Goal: Information Seeking & Learning: Find contact information

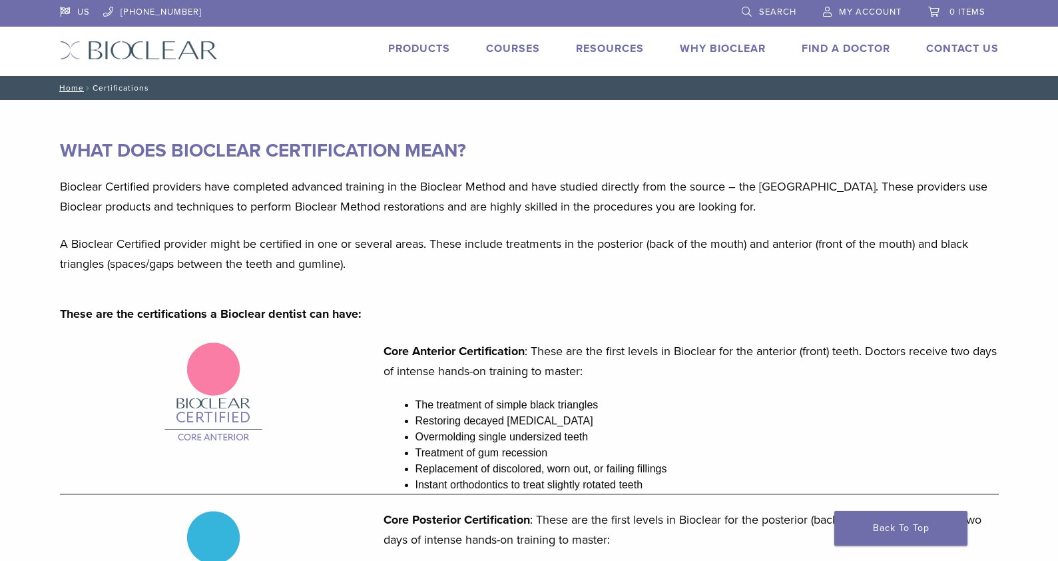
click at [775, 14] on span "Search" at bounding box center [777, 12] width 37 height 11
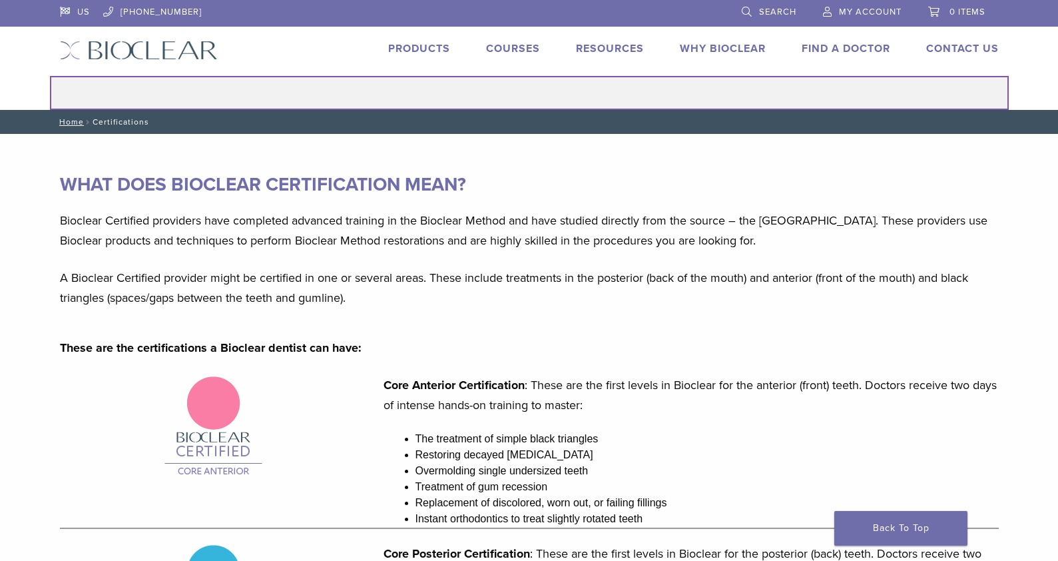
click at [549, 95] on input "Search for:" at bounding box center [529, 93] width 959 height 34
type input "**********"
click at [49, 75] on button "Search" at bounding box center [49, 75] width 1 height 1
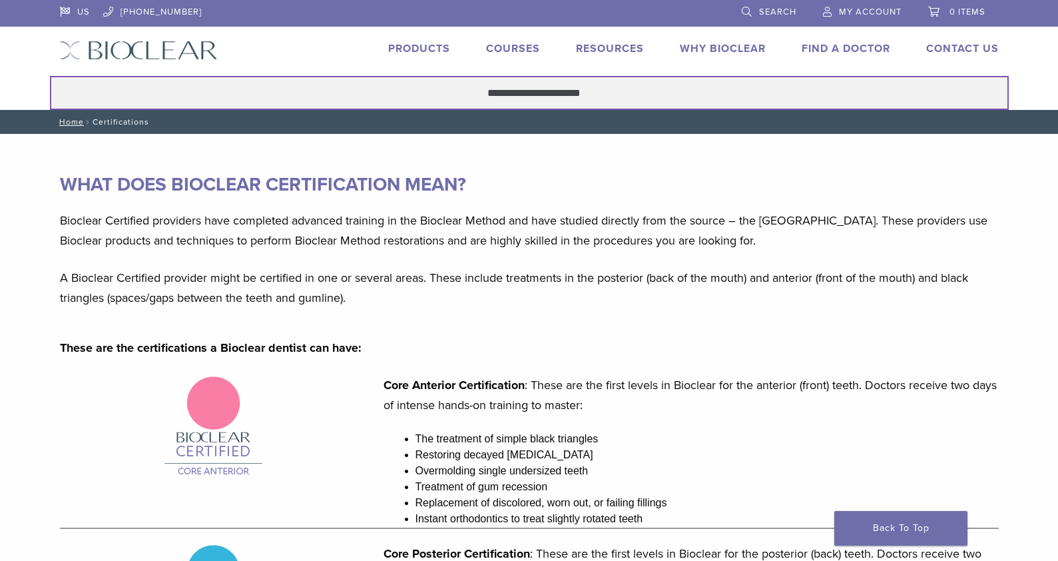
click at [49, 75] on button "Search" at bounding box center [49, 75] width 1 height 1
click at [246, 89] on input "**********" at bounding box center [529, 93] width 959 height 34
click at [514, 91] on input "**********" at bounding box center [529, 93] width 959 height 34
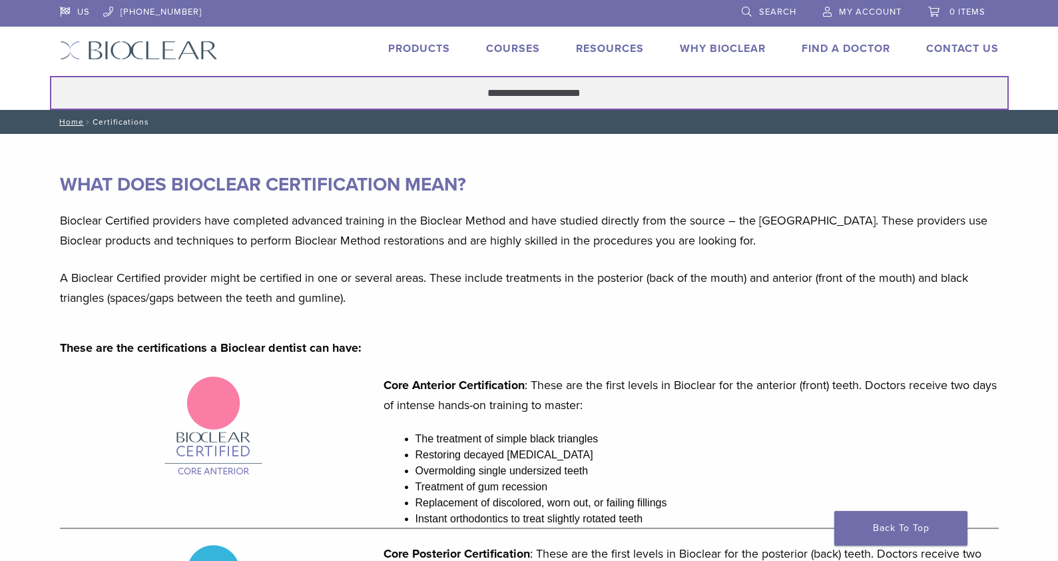
drag, startPoint x: 452, startPoint y: 97, endPoint x: 674, endPoint y: 89, distance: 222.5
click at [674, 89] on input "**********" at bounding box center [529, 93] width 959 height 34
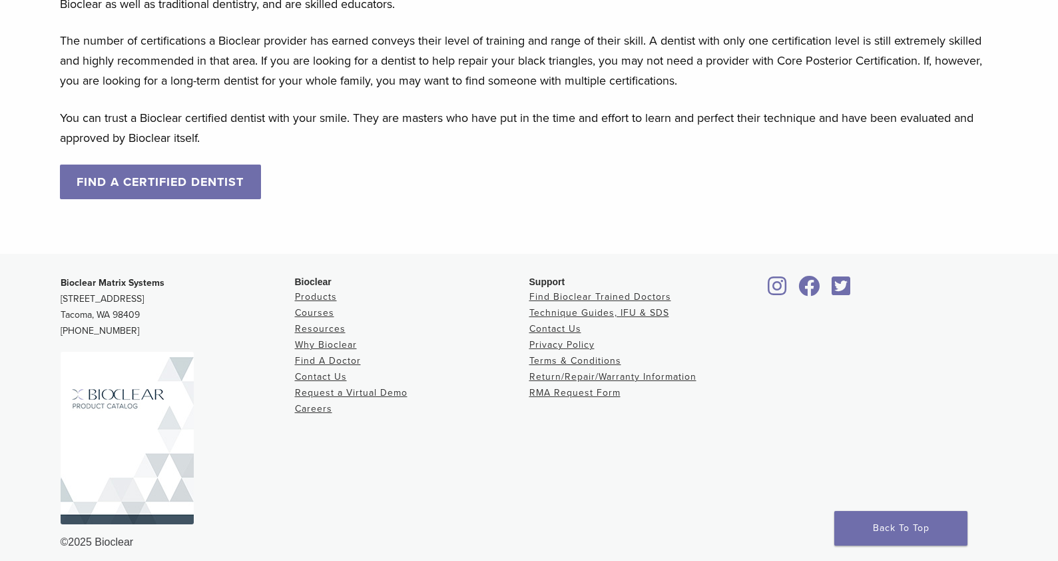
scroll to position [1322, 0]
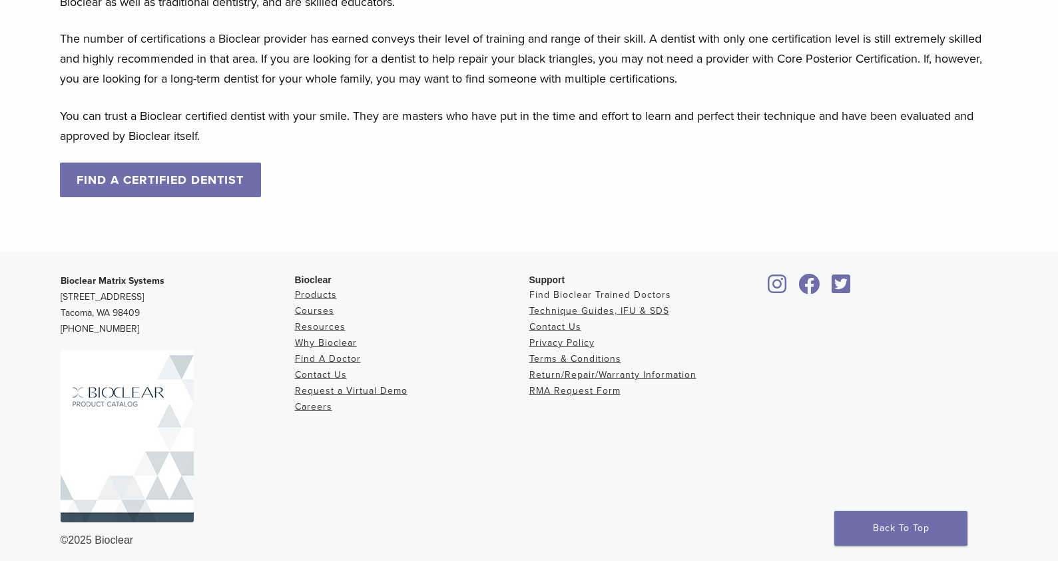
click at [580, 291] on link "Find Bioclear Trained Doctors" at bounding box center [600, 294] width 142 height 11
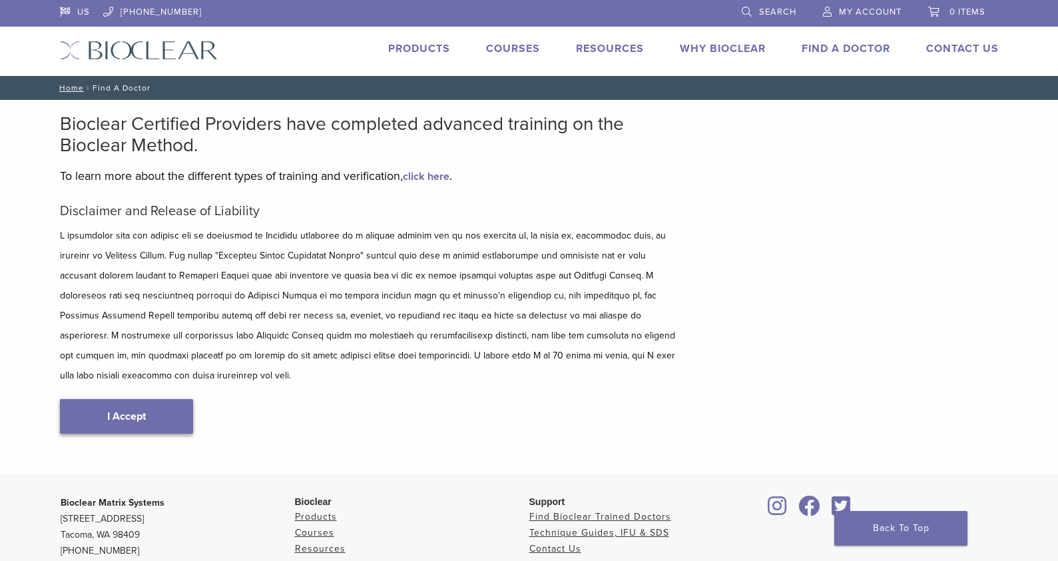
click at [138, 399] on link "I Accept" at bounding box center [126, 416] width 133 height 35
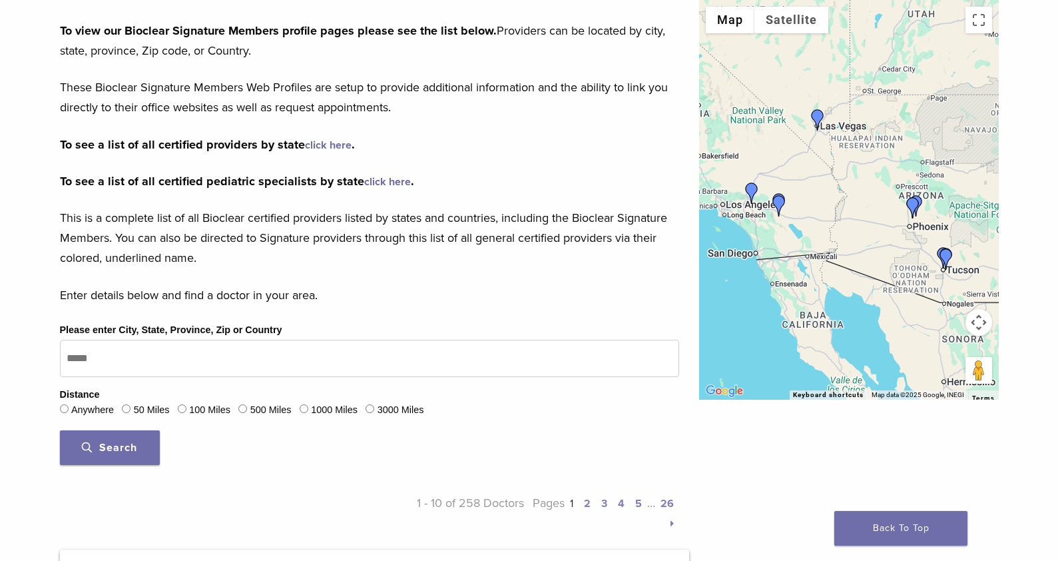
scroll to position [188, 0]
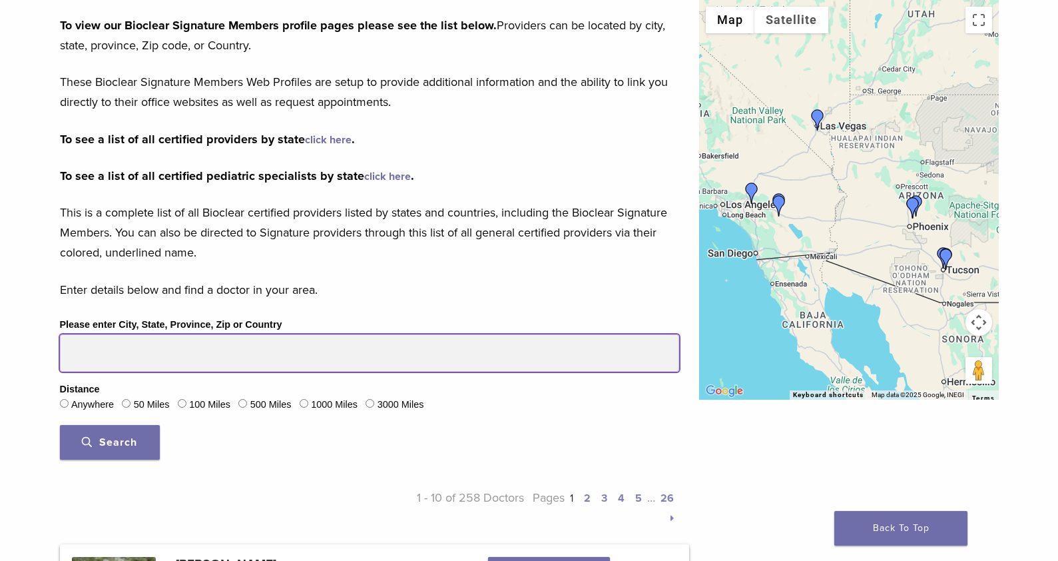
click at [162, 361] on input "Please enter City, State, Province, Zip or Country" at bounding box center [369, 352] width 619 height 37
drag, startPoint x: 162, startPoint y: 361, endPoint x: 40, endPoint y: 341, distance: 124.2
type input "*****"
click at [60, 425] on button "Search" at bounding box center [110, 442] width 100 height 35
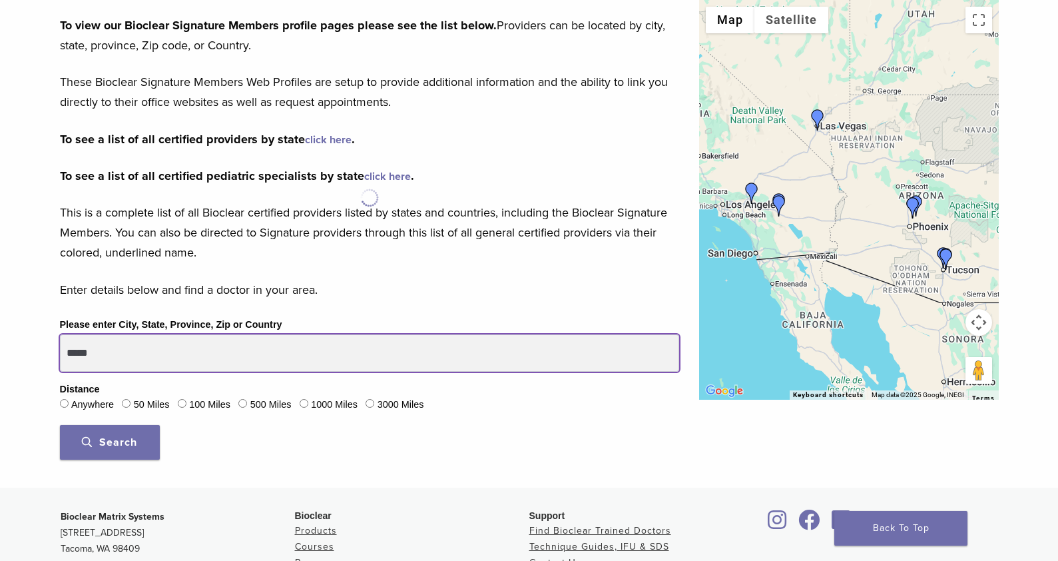
scroll to position [266, 0]
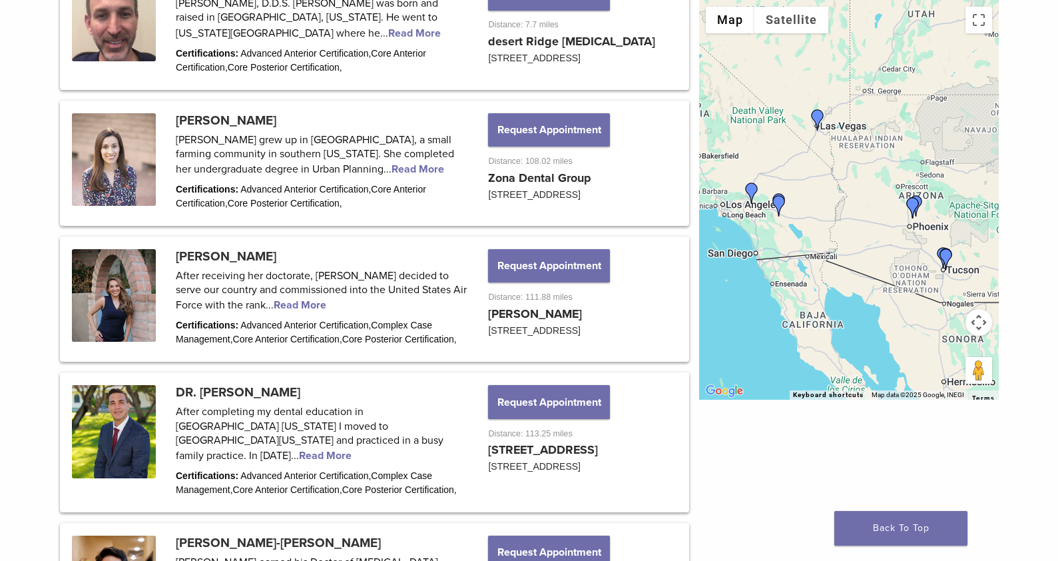
scroll to position [1080, 0]
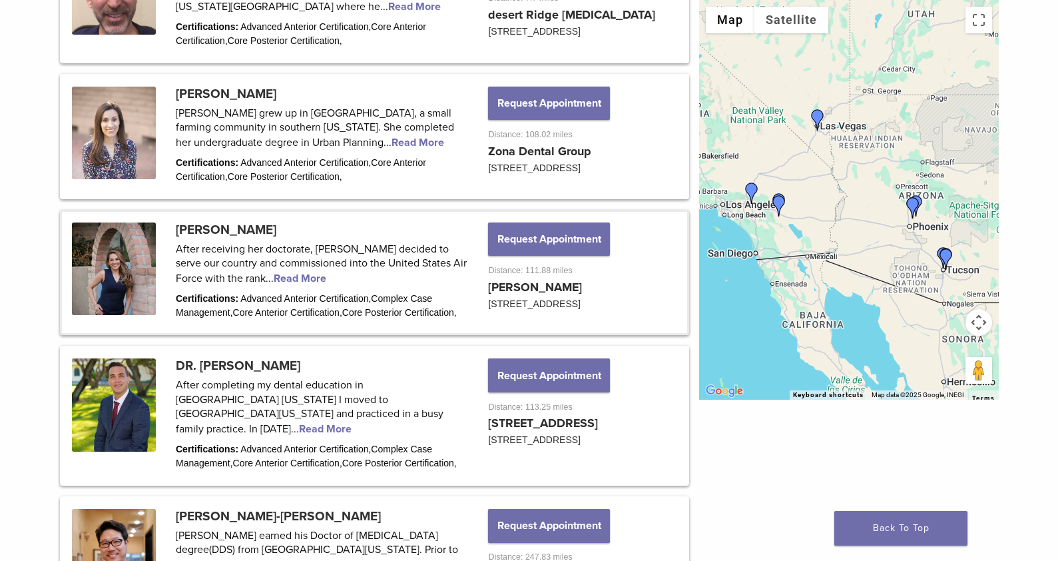
click at [273, 295] on link at bounding box center [374, 272] width 625 height 121
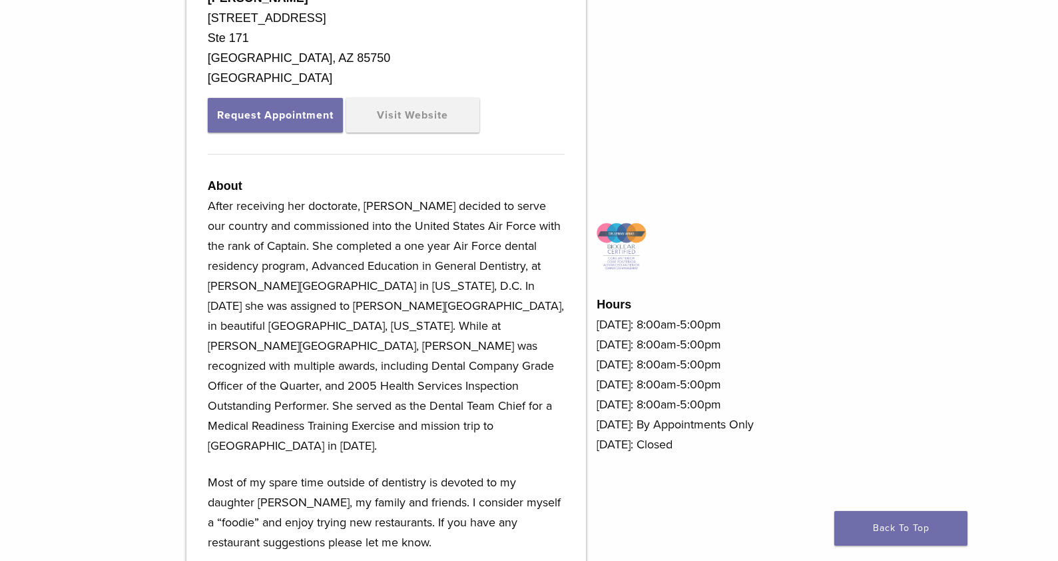
scroll to position [476, 0]
click at [429, 117] on link "Visit Website" at bounding box center [412, 114] width 133 height 35
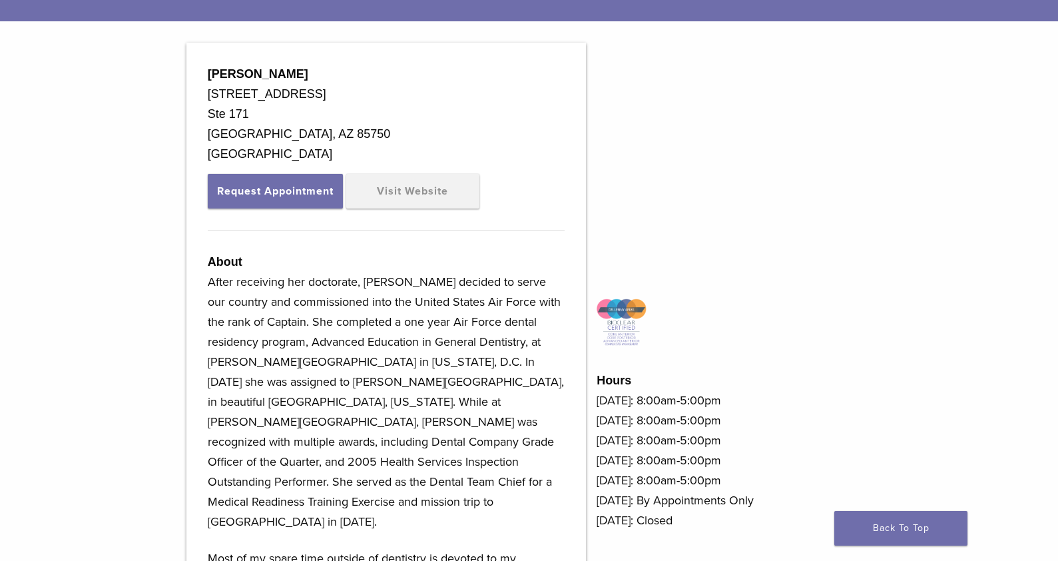
scroll to position [436, 0]
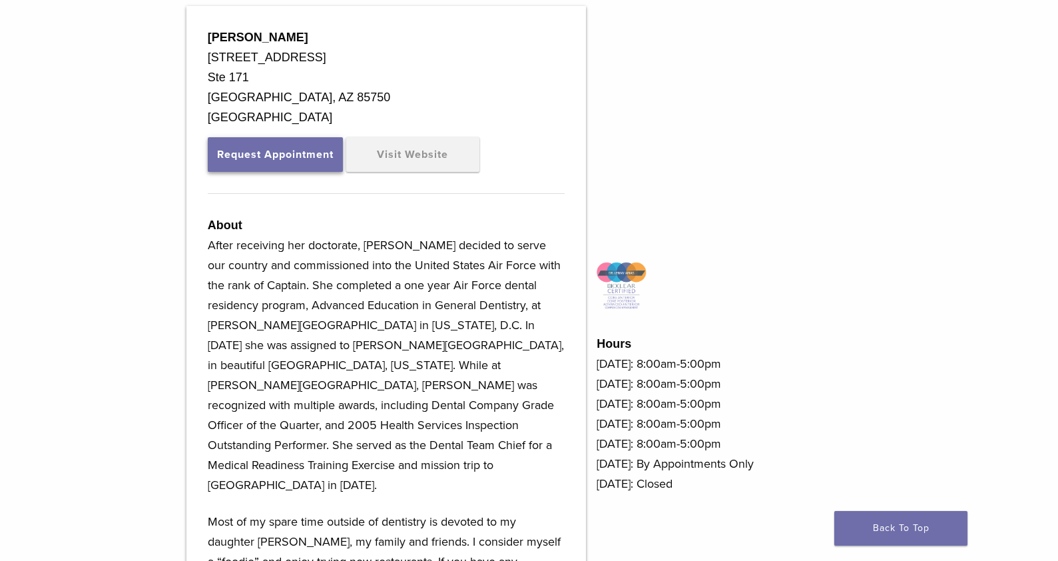
click at [304, 158] on button "Request Appointment" at bounding box center [275, 154] width 135 height 35
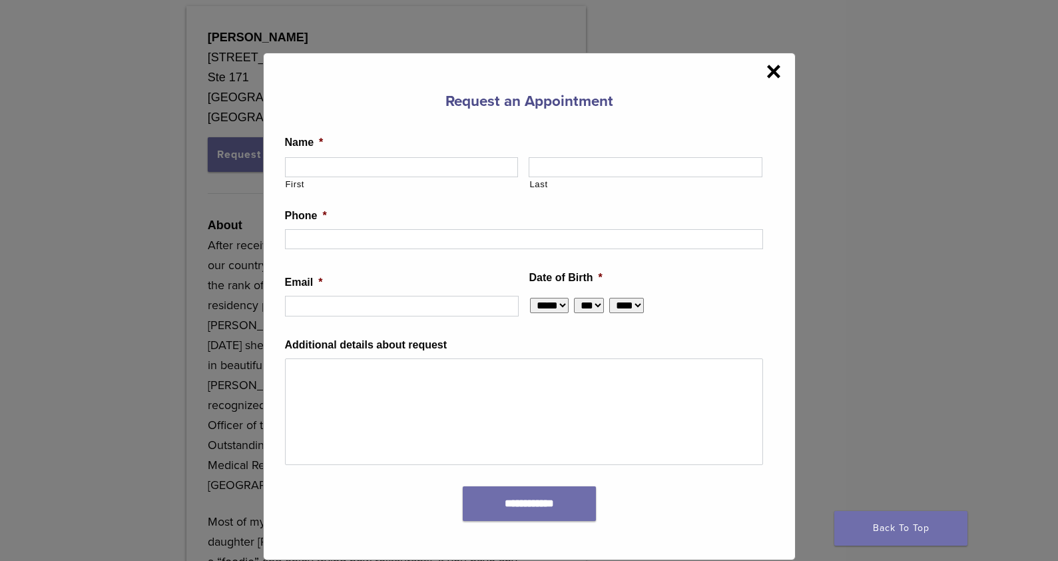
click at [774, 75] on span "×" at bounding box center [773, 71] width 15 height 27
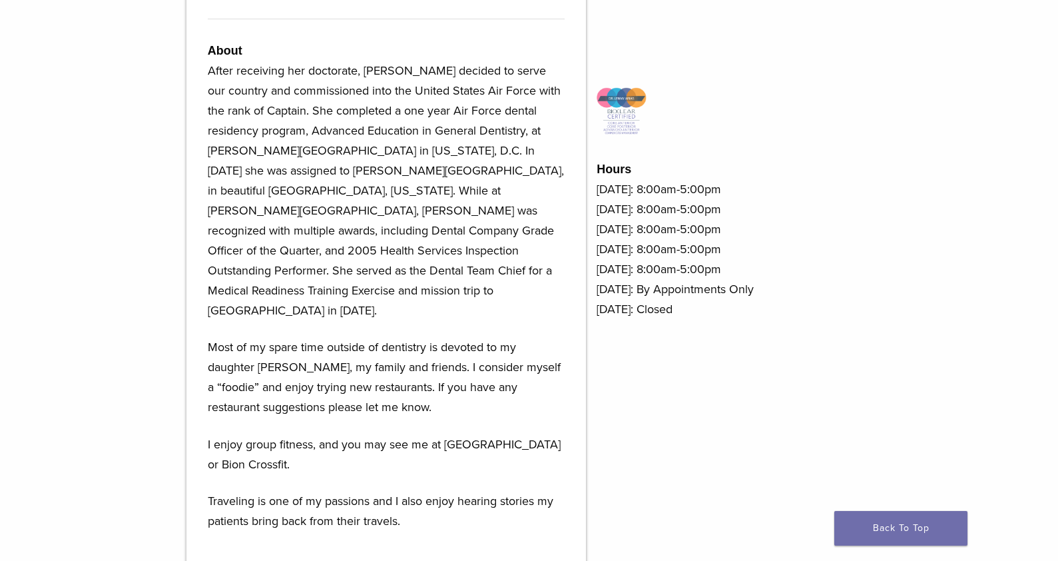
scroll to position [612, 0]
click at [341, 167] on p "After receiving her doctorate, Dr. Arias decided to serve our country and commi…" at bounding box center [386, 189] width 357 height 260
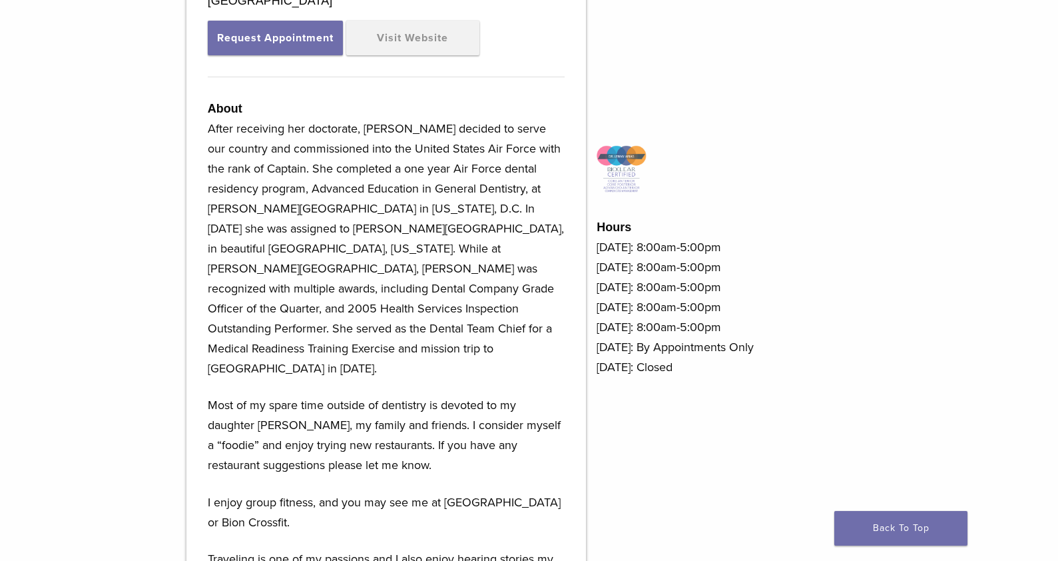
scroll to position [565, 0]
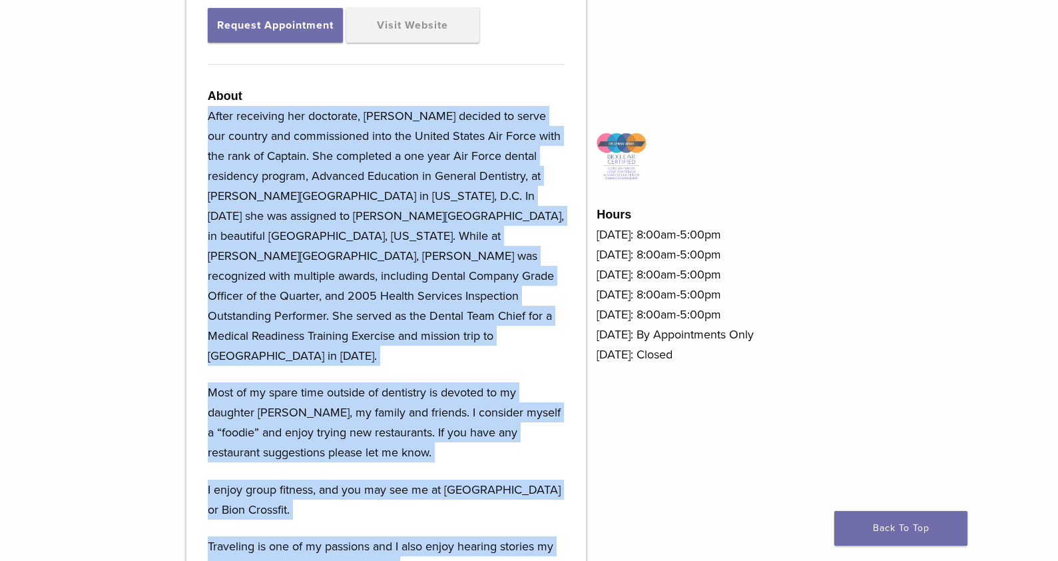
drag, startPoint x: 210, startPoint y: 109, endPoint x: 442, endPoint y: 527, distance: 478.6
click at [442, 527] on div "About After receiving her doctorate, Dr. Arias decided to serve our country and…" at bounding box center [386, 339] width 357 height 507
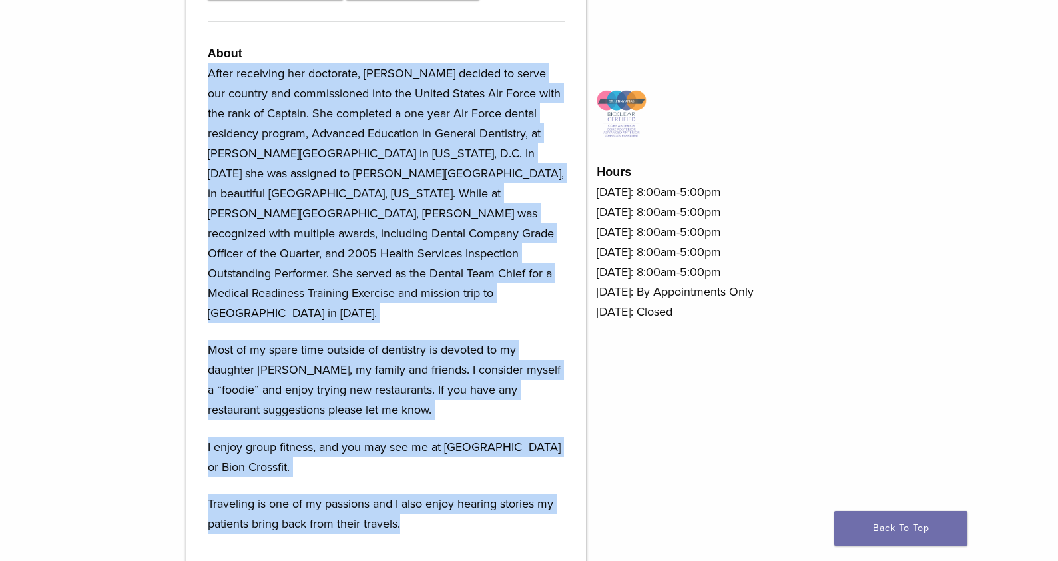
scroll to position [609, 0]
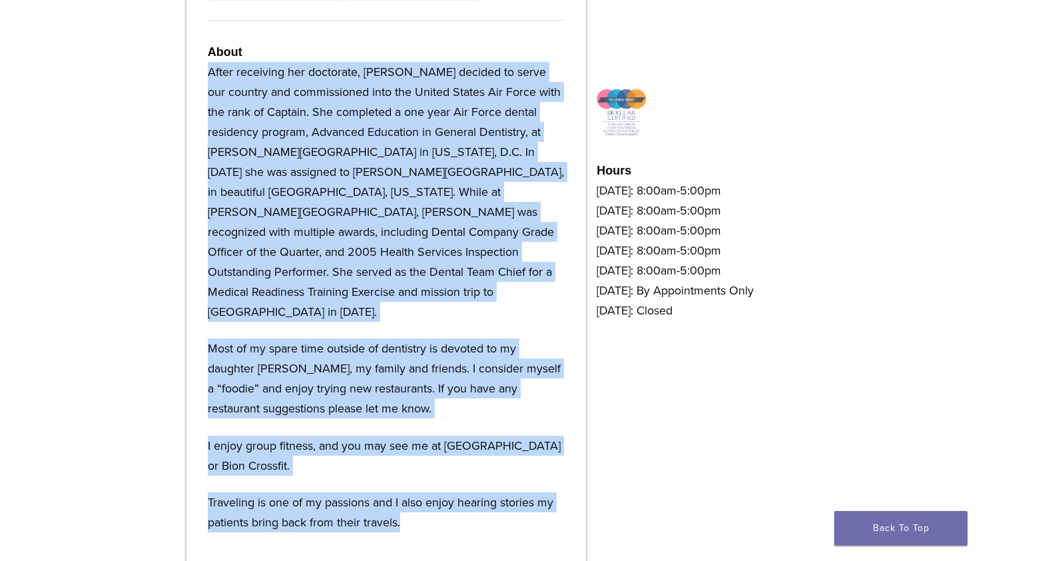
copy div "After receiving her doctorate, Dr. Arias decided to serve our country and commi…"
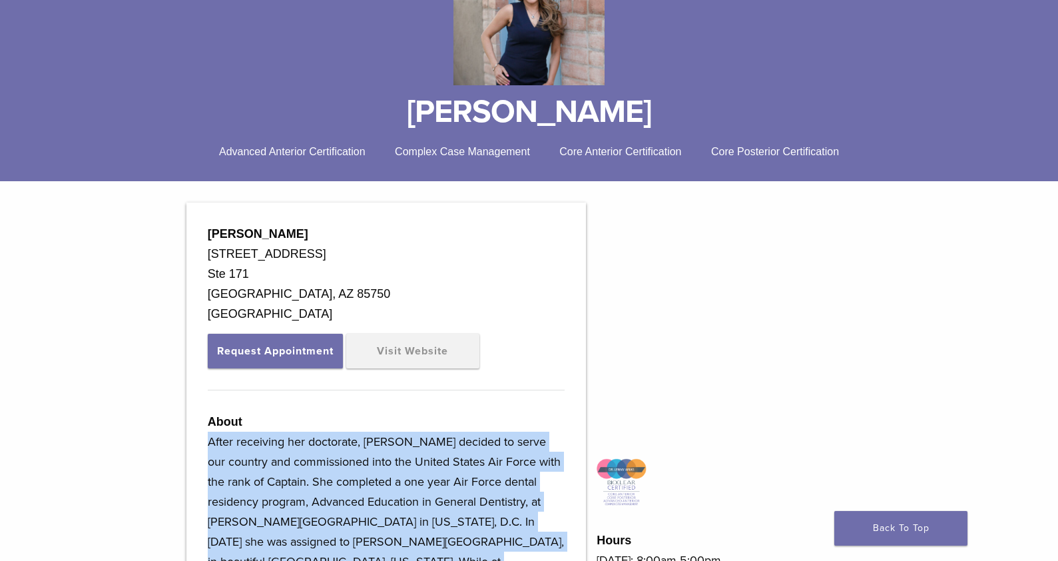
scroll to position [0, 0]
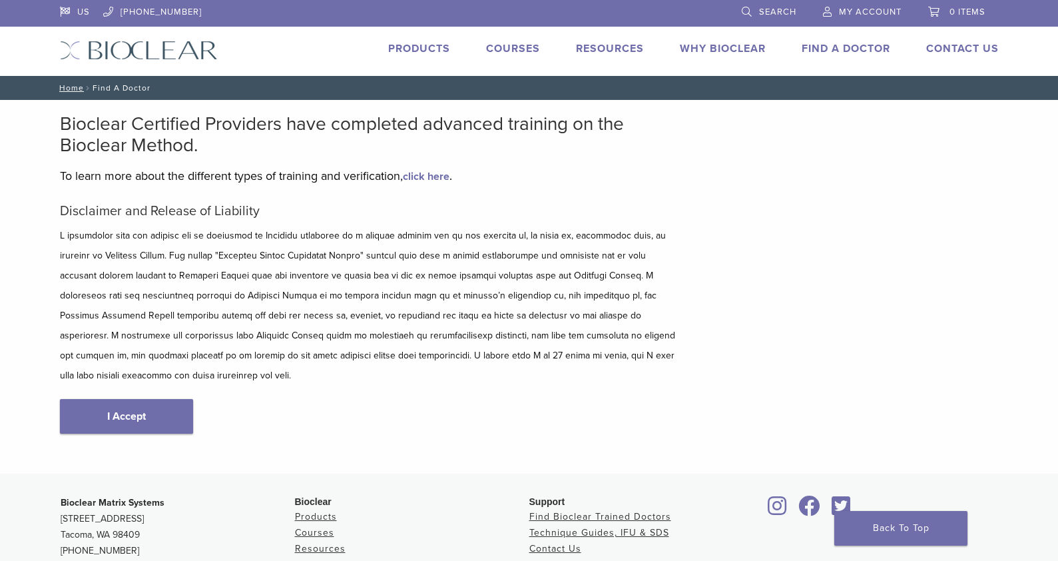
scroll to position [210, 0]
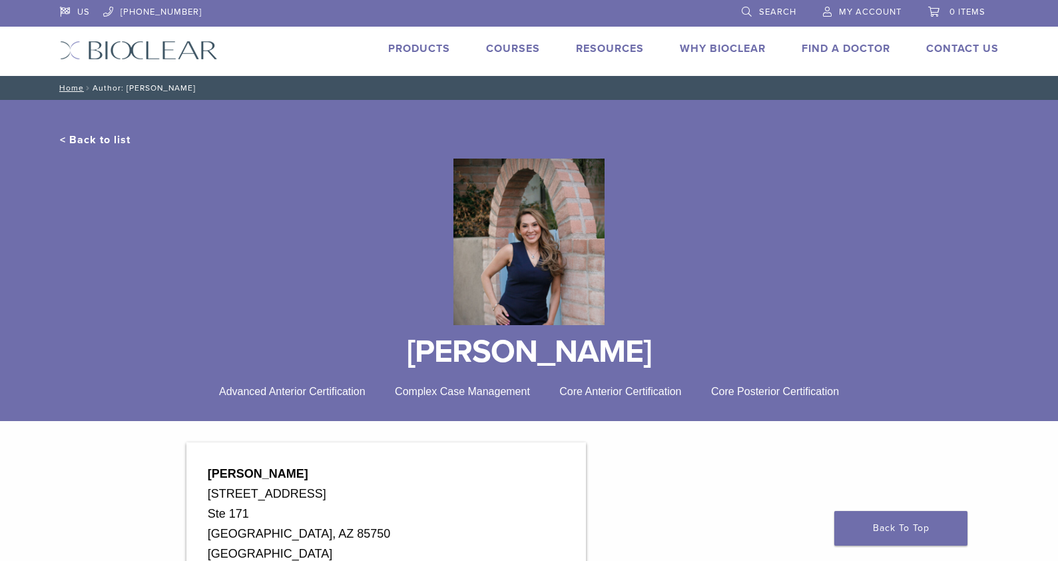
drag, startPoint x: 81, startPoint y: 141, endPoint x: 91, endPoint y: 145, distance: 10.1
click at [81, 141] on link "< Back to list" at bounding box center [95, 139] width 71 height 13
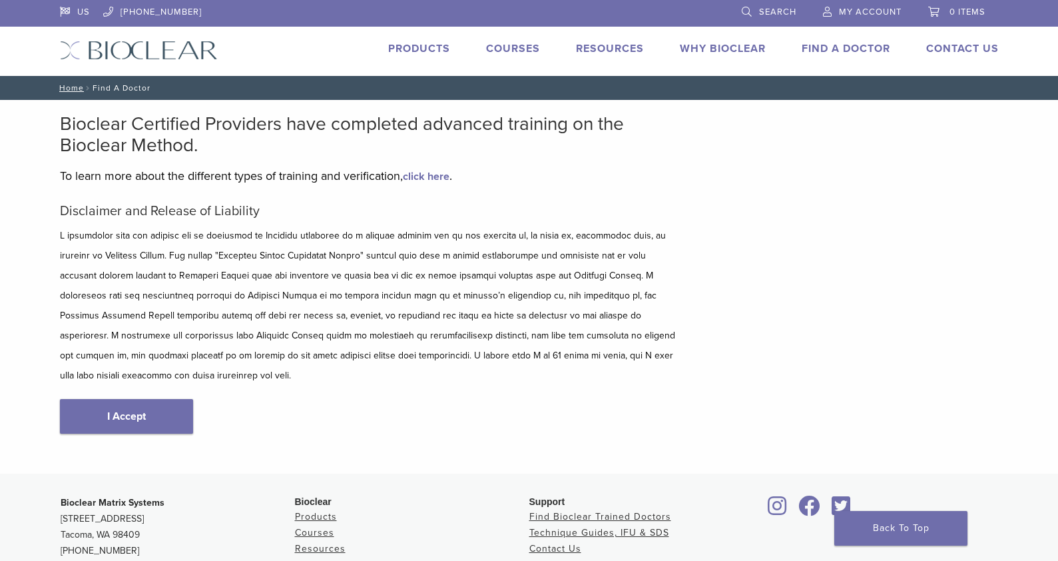
click at [153, 399] on link "I Accept" at bounding box center [126, 416] width 133 height 35
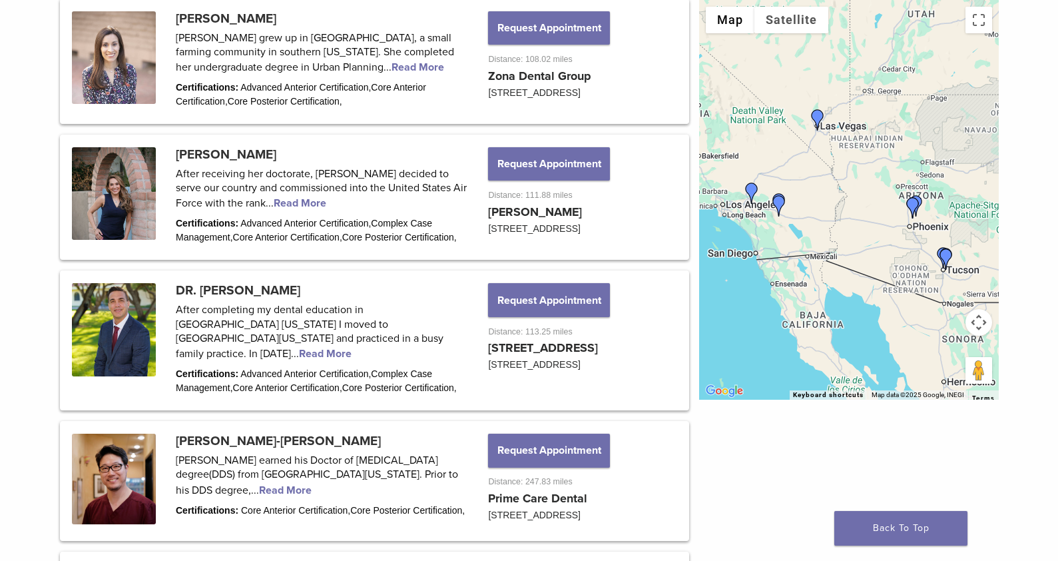
scroll to position [1158, 0]
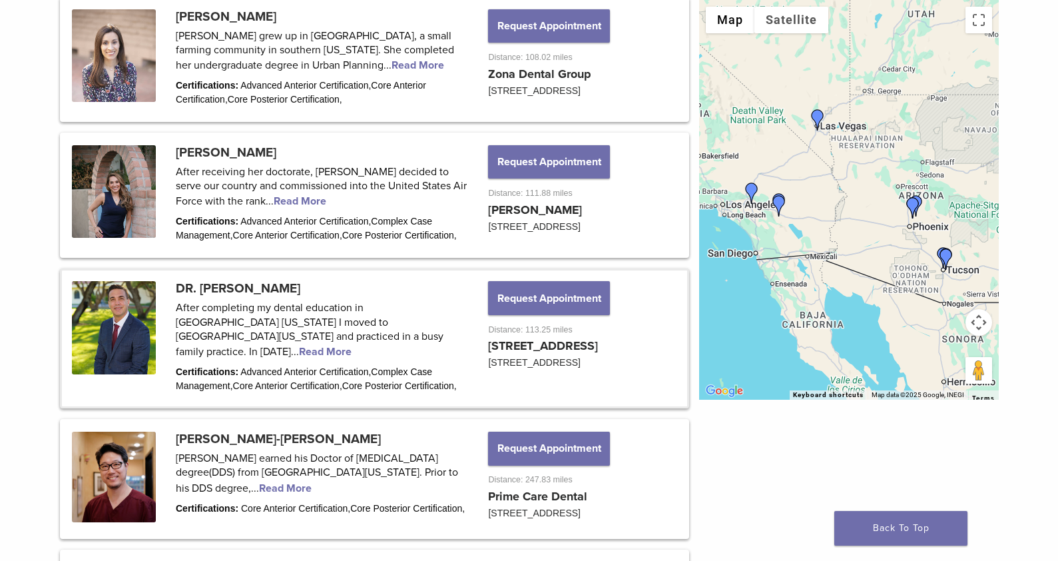
click at [287, 358] on link at bounding box center [374, 338] width 625 height 136
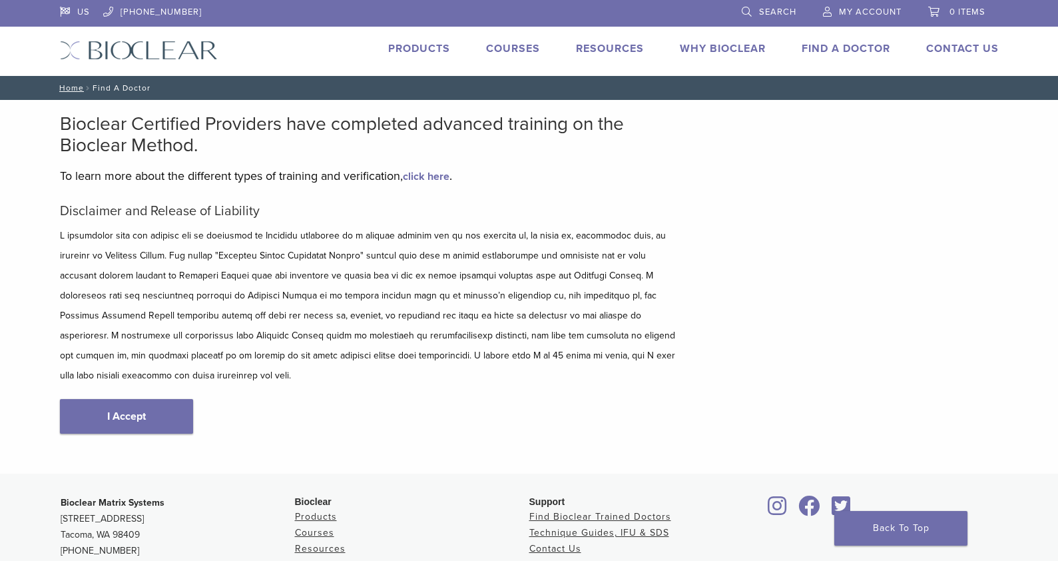
scroll to position [210, 0]
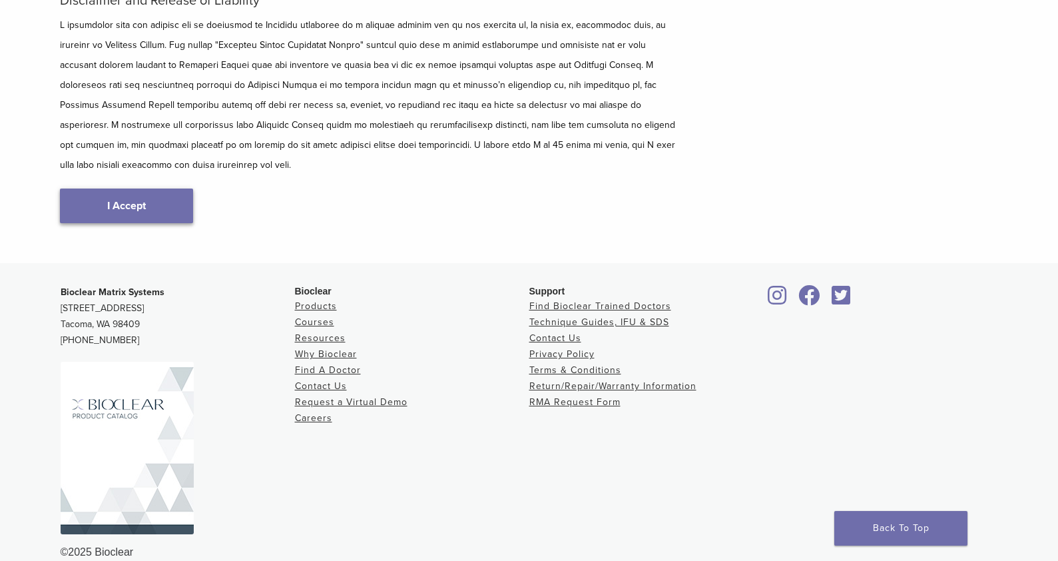
click at [154, 193] on link "I Accept" at bounding box center [126, 205] width 133 height 35
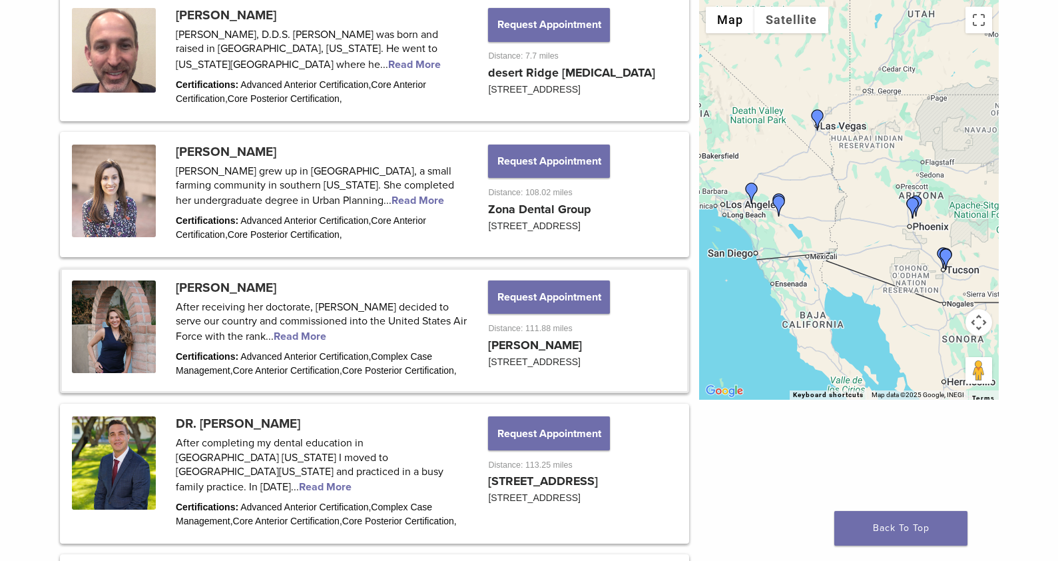
scroll to position [1029, 0]
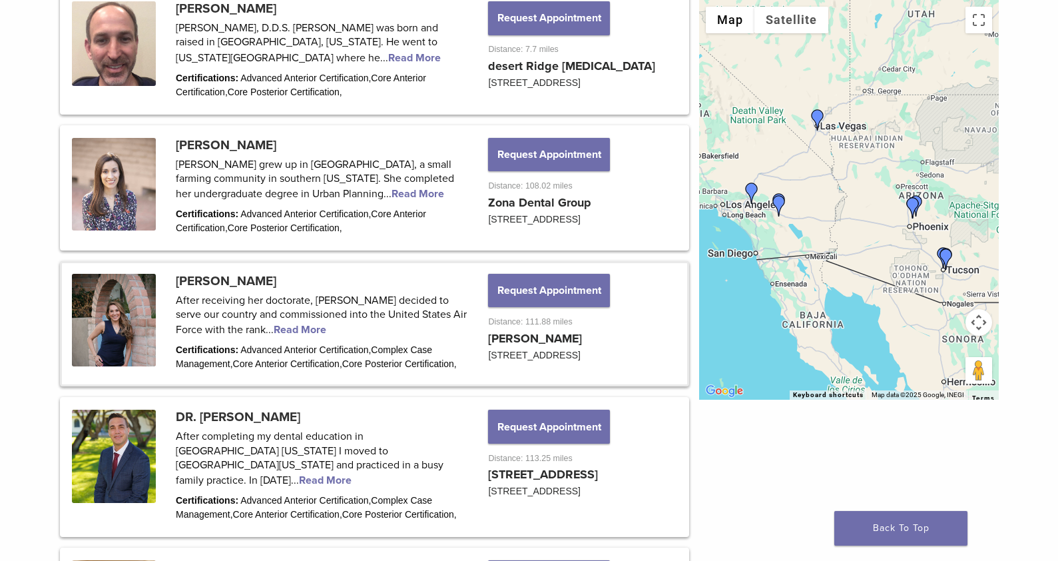
click at [242, 300] on link at bounding box center [374, 323] width 625 height 121
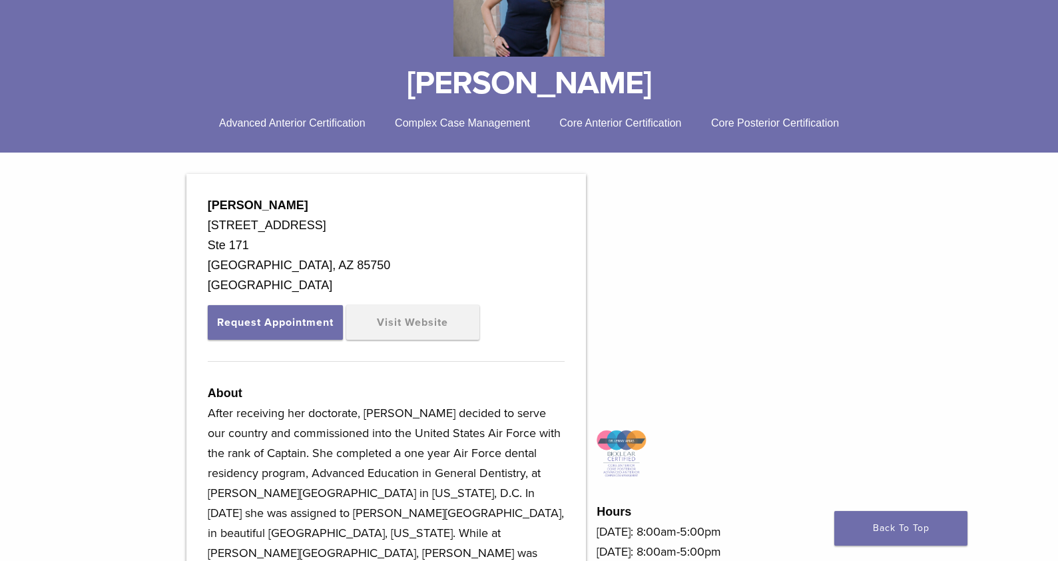
scroll to position [274, 0]
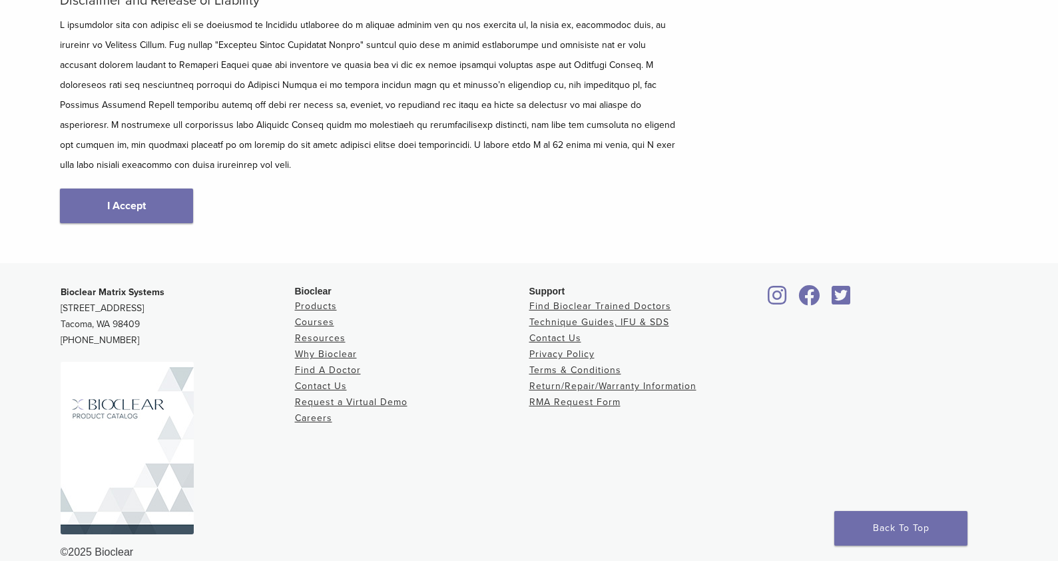
click at [128, 188] on link "I Accept" at bounding box center [126, 205] width 133 height 35
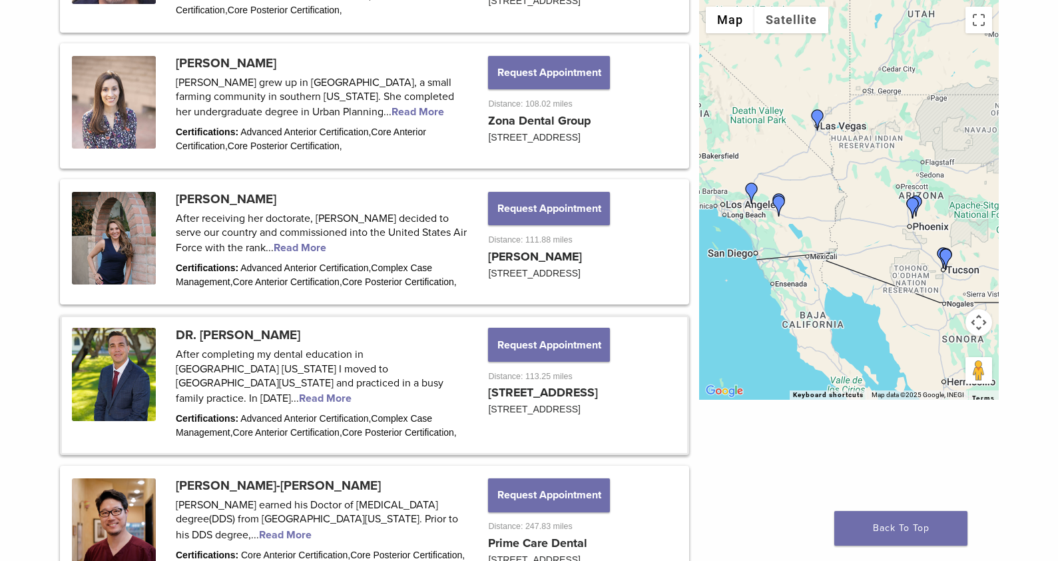
scroll to position [1114, 0]
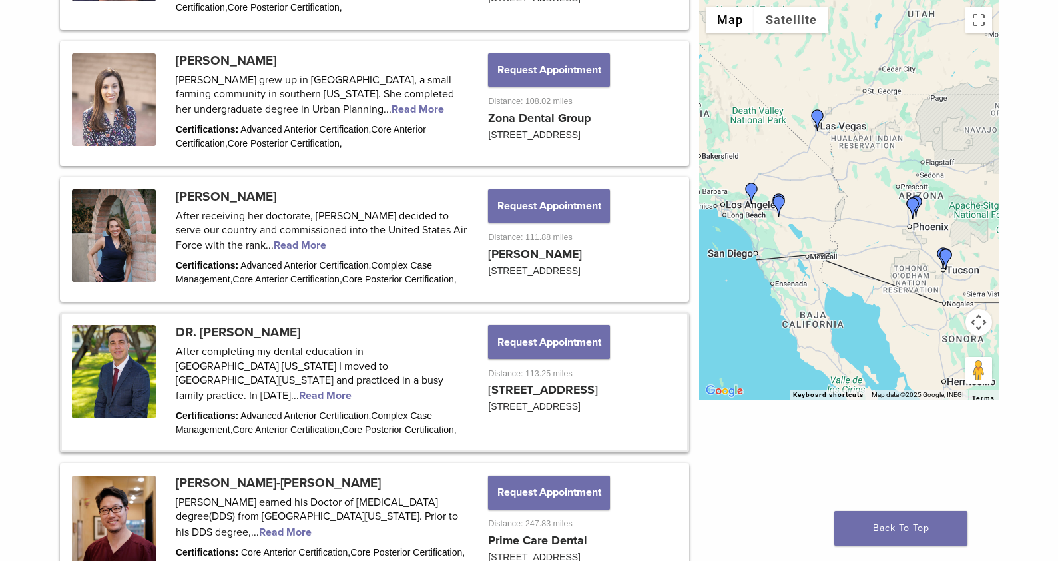
click at [233, 349] on link at bounding box center [374, 382] width 625 height 136
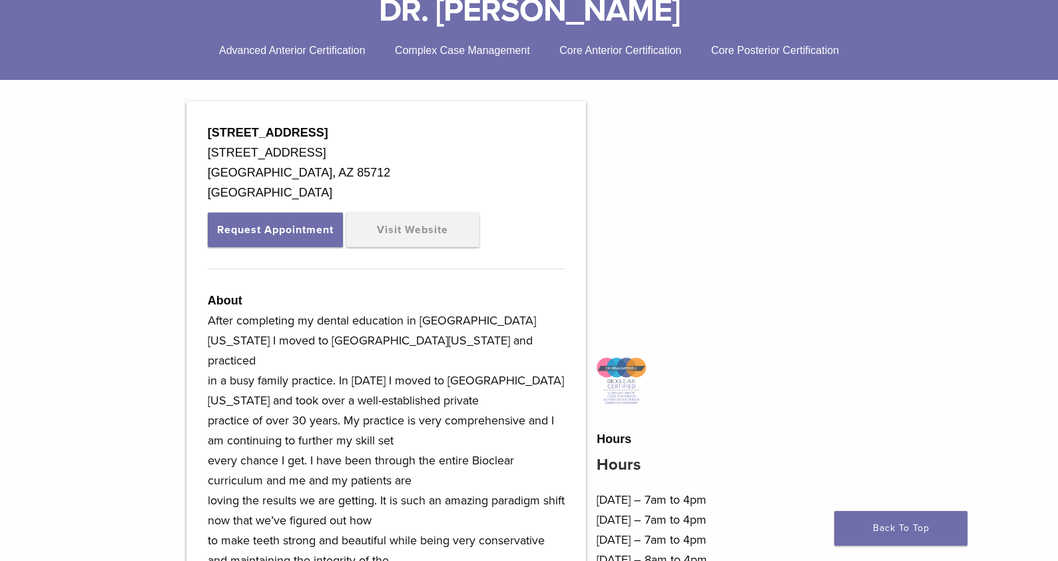
scroll to position [346, 0]
